Goal: Use online tool/utility: Utilize a website feature to perform a specific function

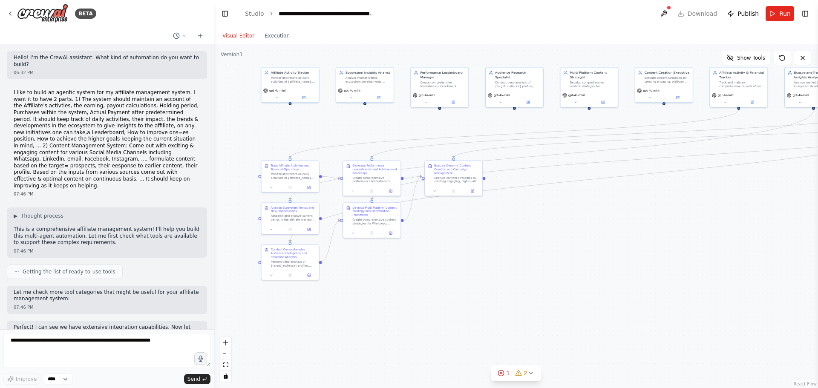
scroll to position [3977, 0]
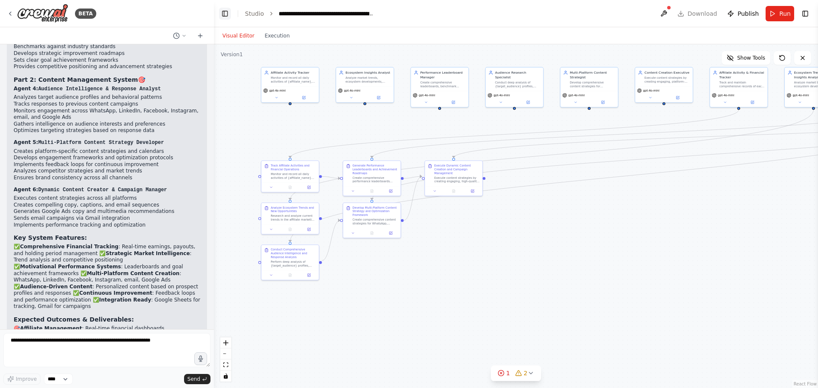
click at [226, 12] on button "Toggle Left Sidebar" at bounding box center [225, 14] width 12 height 12
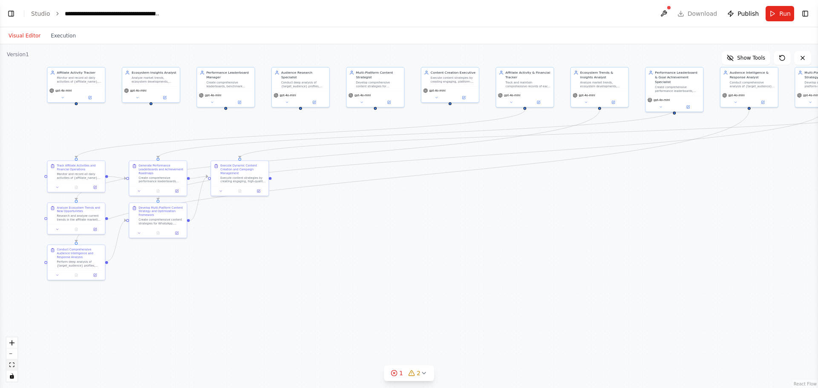
click at [11, 366] on icon "fit view" at bounding box center [11, 364] width 5 height 5
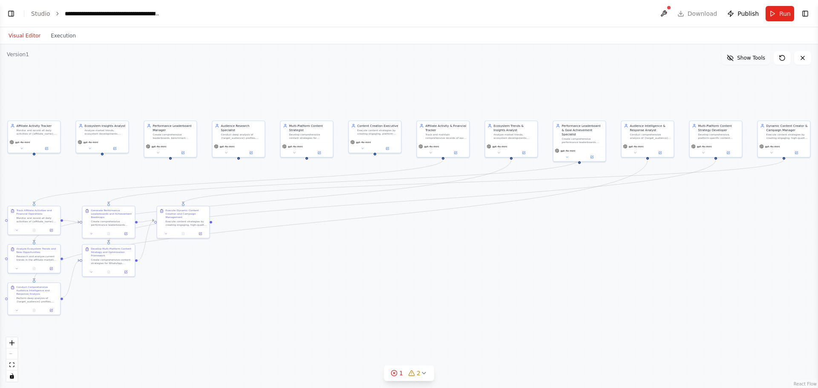
click at [761, 59] on span "Show Tools" at bounding box center [751, 58] width 28 height 7
click at [761, 59] on span "Hide Tools" at bounding box center [752, 58] width 26 height 7
click at [761, 58] on span "Show Tools" at bounding box center [751, 58] width 28 height 7
click at [65, 38] on button "Execution" at bounding box center [63, 36] width 35 height 10
click at [14, 37] on button "Visual Editor" at bounding box center [24, 36] width 42 height 10
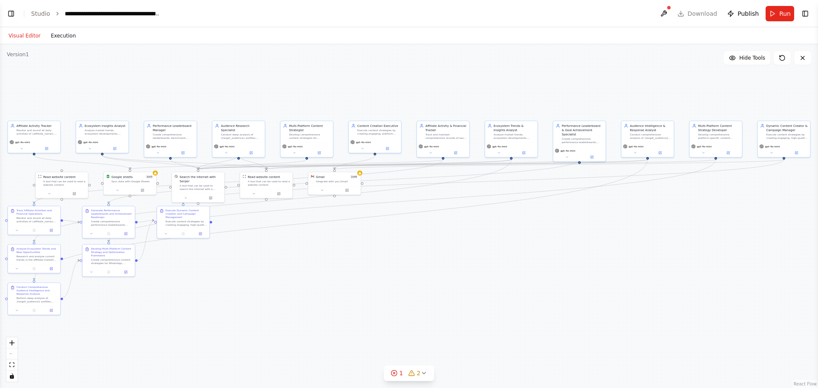
click at [52, 32] on button "Execution" at bounding box center [63, 36] width 35 height 10
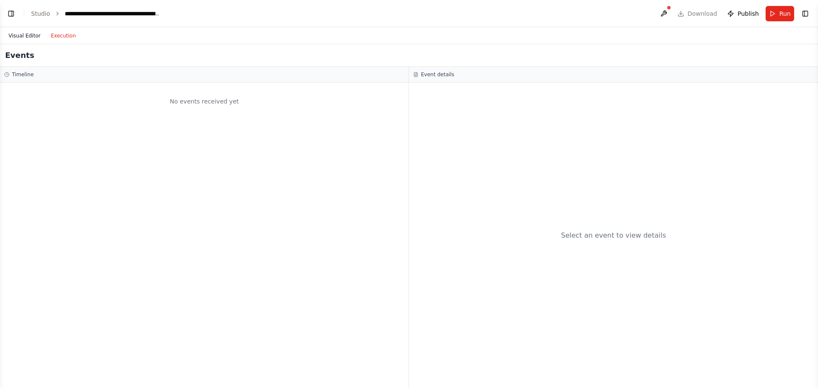
click at [26, 39] on button "Visual Editor" at bounding box center [24, 36] width 42 height 10
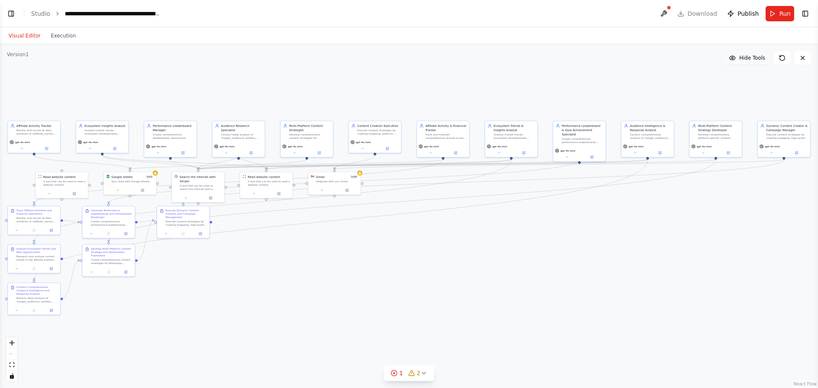
click at [750, 56] on span "Hide Tools" at bounding box center [752, 58] width 26 height 7
click at [750, 56] on span "Show Tools" at bounding box center [751, 58] width 28 height 7
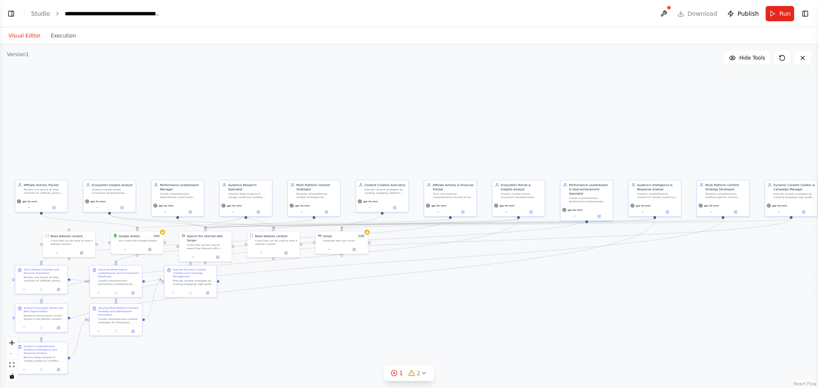
drag, startPoint x: 571, startPoint y: 92, endPoint x: 578, endPoint y: 151, distance: 59.6
click at [578, 151] on div ".deletable-edge-delete-btn { width: 20px; height: 20px; border: 0px solid #ffff…" at bounding box center [409, 216] width 818 height 344
